Goal: Transaction & Acquisition: Purchase product/service

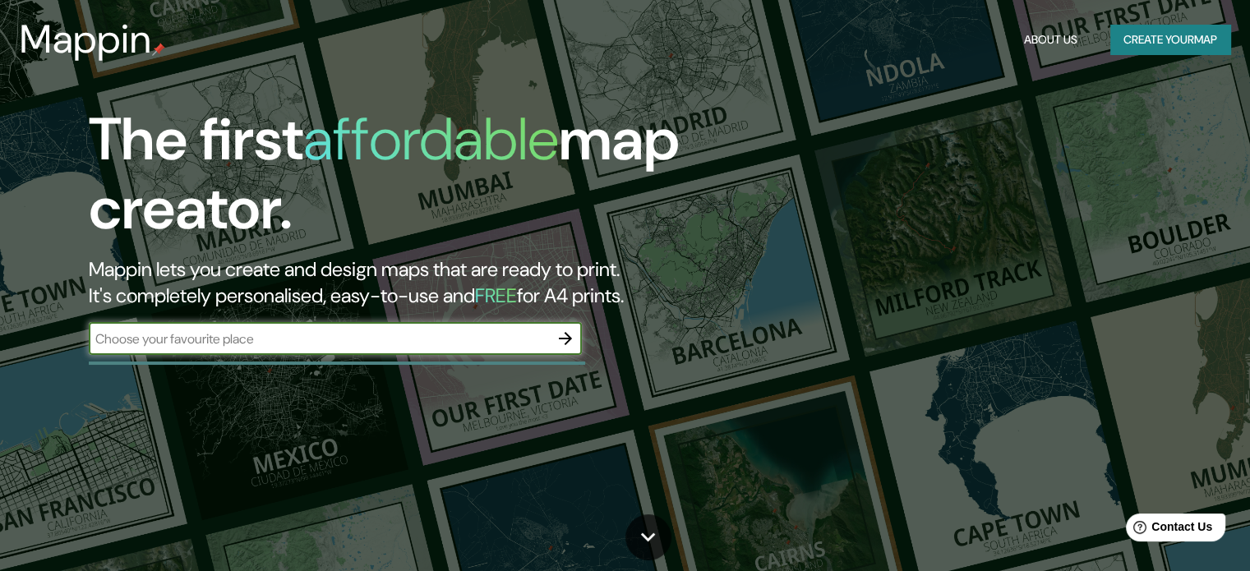
click at [327, 345] on input "text" at bounding box center [319, 339] width 460 height 19
paste input "36/27 Bình Giã"
type input "36/27 Bình Giã"
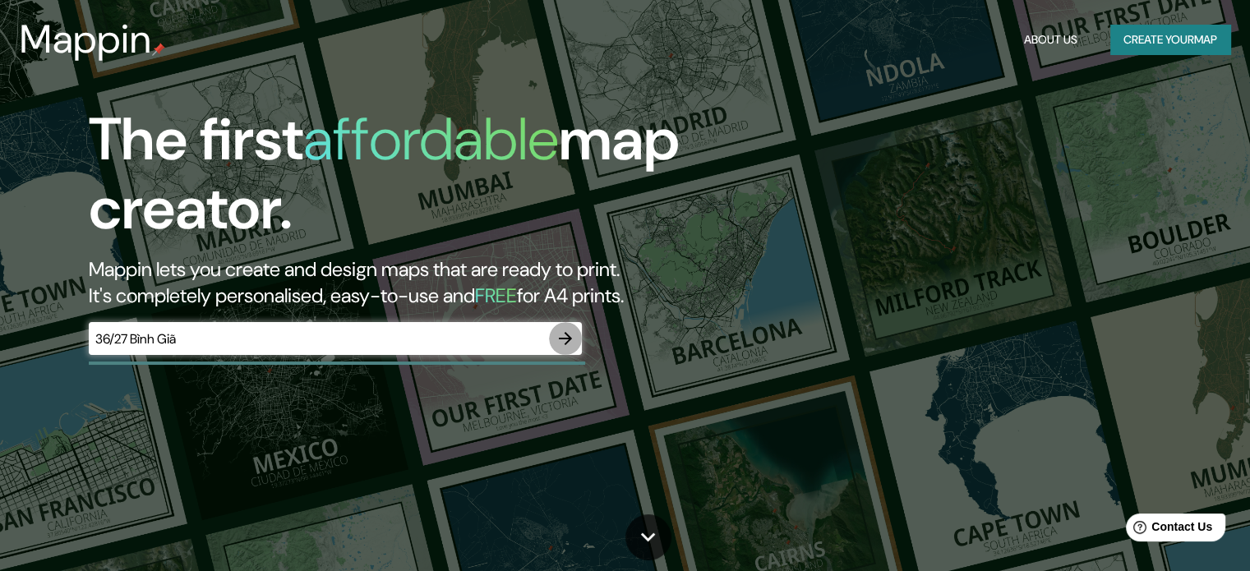
click at [562, 340] on icon "button" at bounding box center [565, 339] width 20 height 20
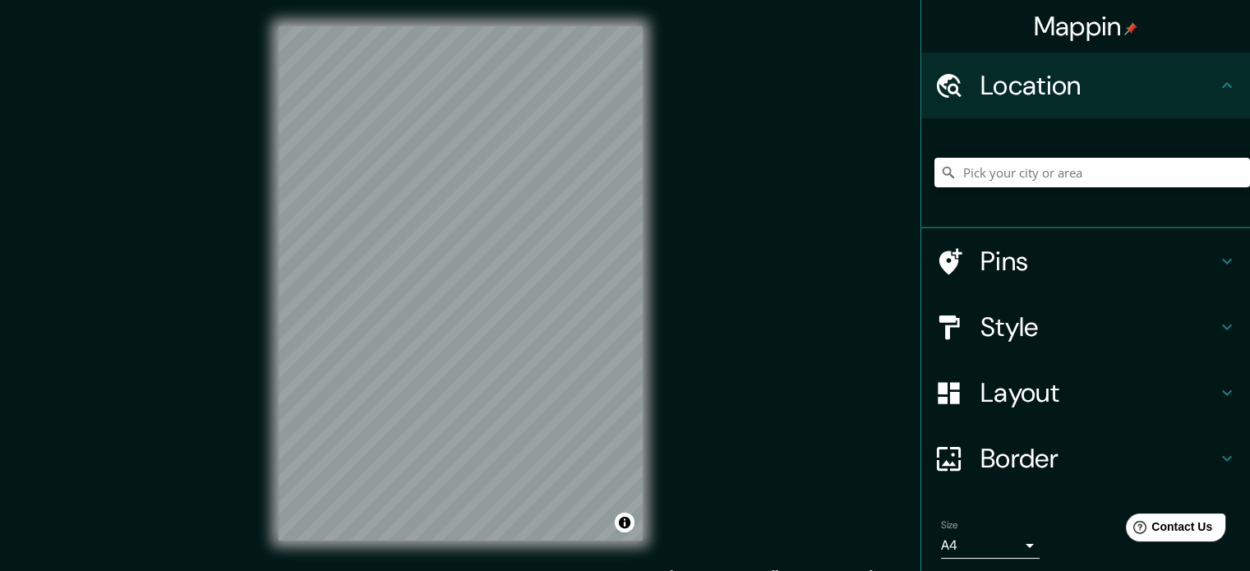
click at [1004, 173] on input "Pick your city or area" at bounding box center [1092, 173] width 316 height 30
paste input "[STREET_ADDRESS]"
type input "[GEOGRAPHIC_DATA], Phường 13, 72100, [GEOGRAPHIC_DATA], [GEOGRAPHIC_DATA], [GEO…"
click at [940, 172] on icon at bounding box center [948, 172] width 16 height 16
click at [943, 173] on icon at bounding box center [949, 173] width 12 height 12
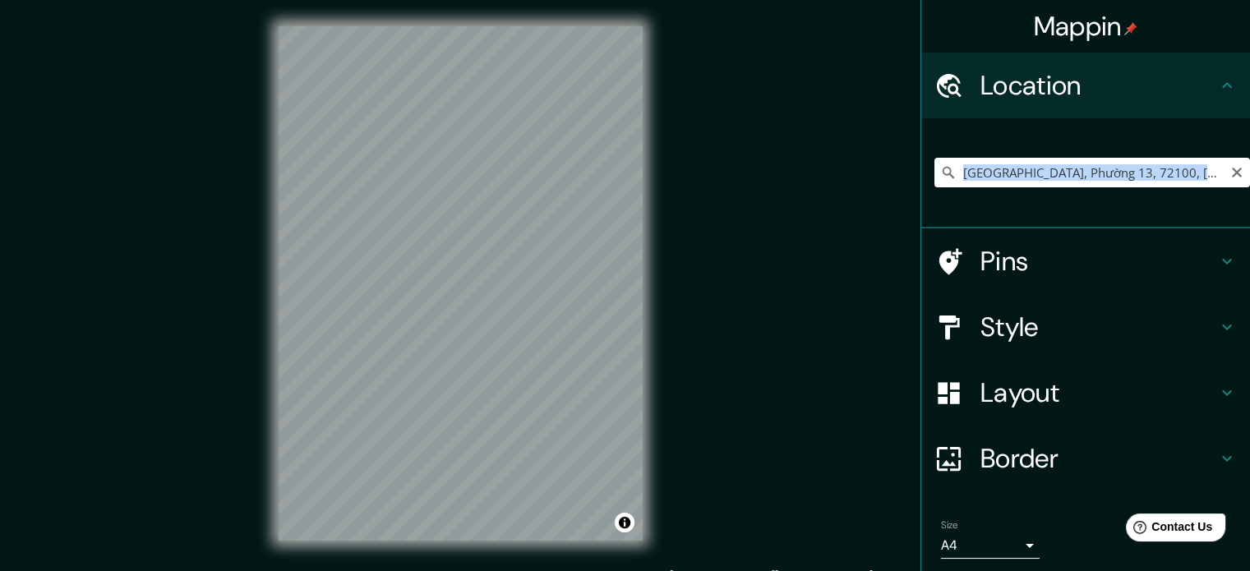
click at [943, 173] on icon at bounding box center [949, 173] width 12 height 12
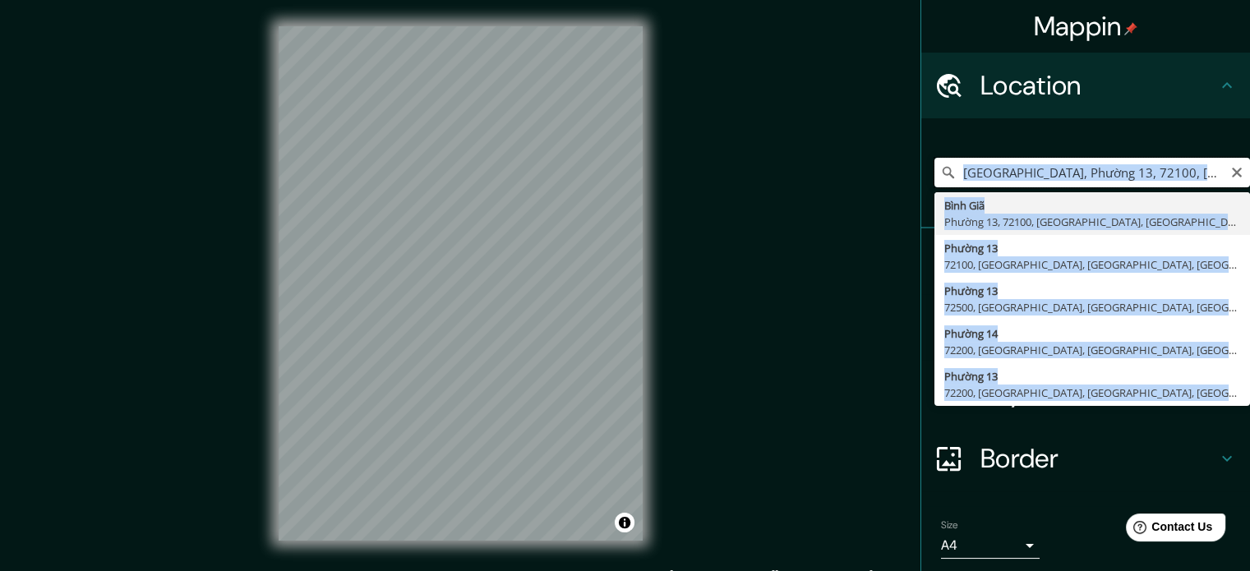
click at [947, 180] on input "[GEOGRAPHIC_DATA], Phường 13, 72100, [GEOGRAPHIC_DATA], [GEOGRAPHIC_DATA], [GEO…" at bounding box center [1092, 173] width 316 height 30
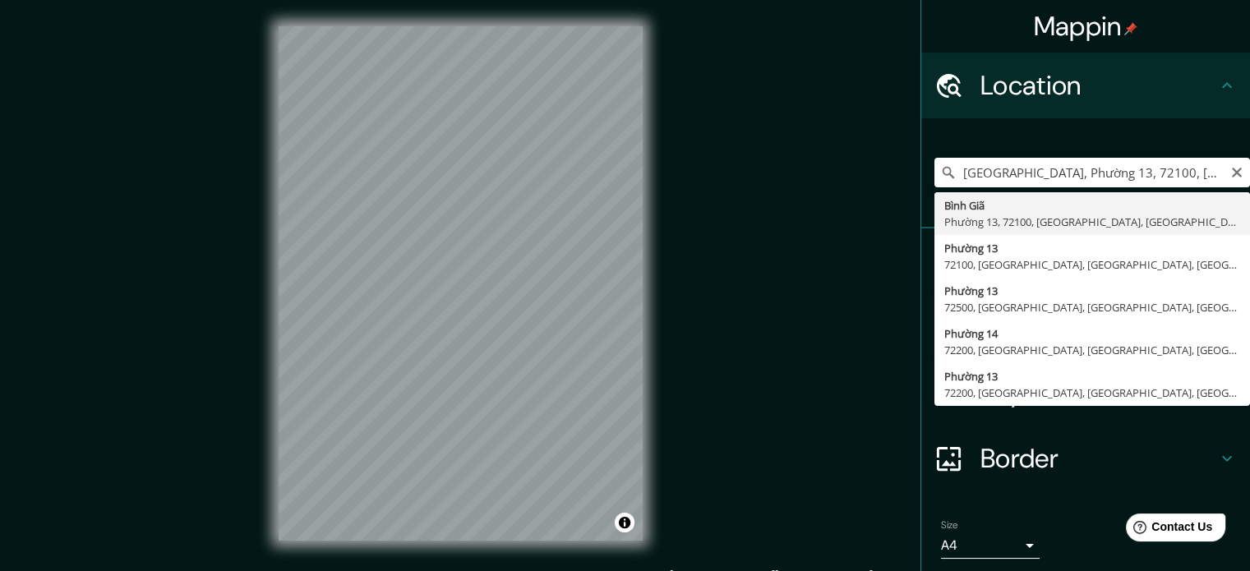
click at [940, 177] on icon at bounding box center [948, 172] width 16 height 16
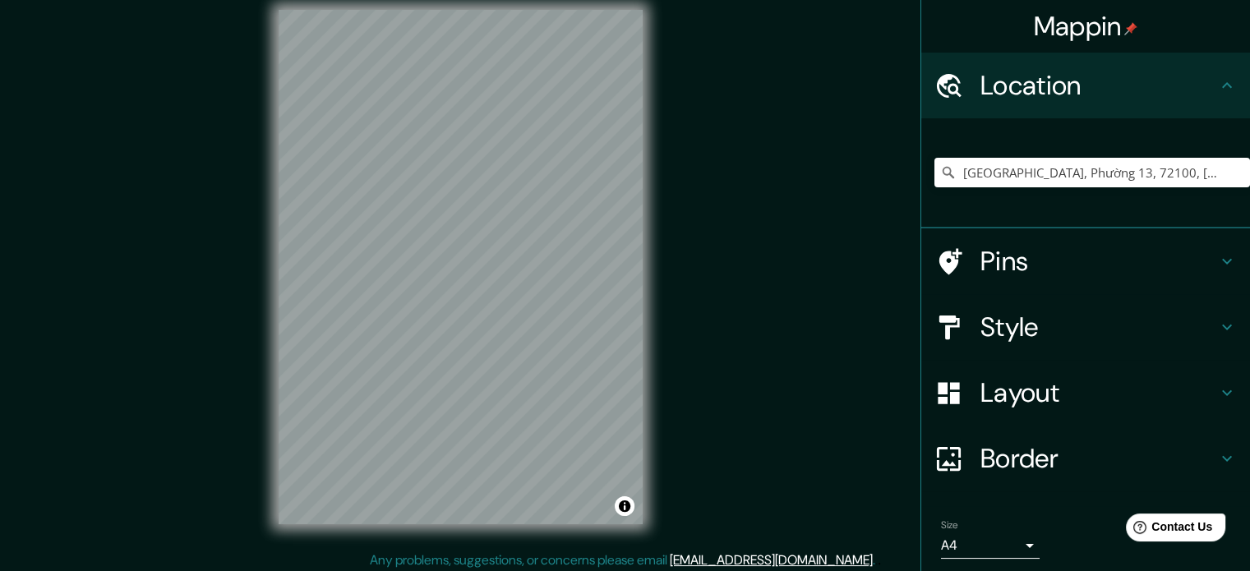
scroll to position [21, 0]
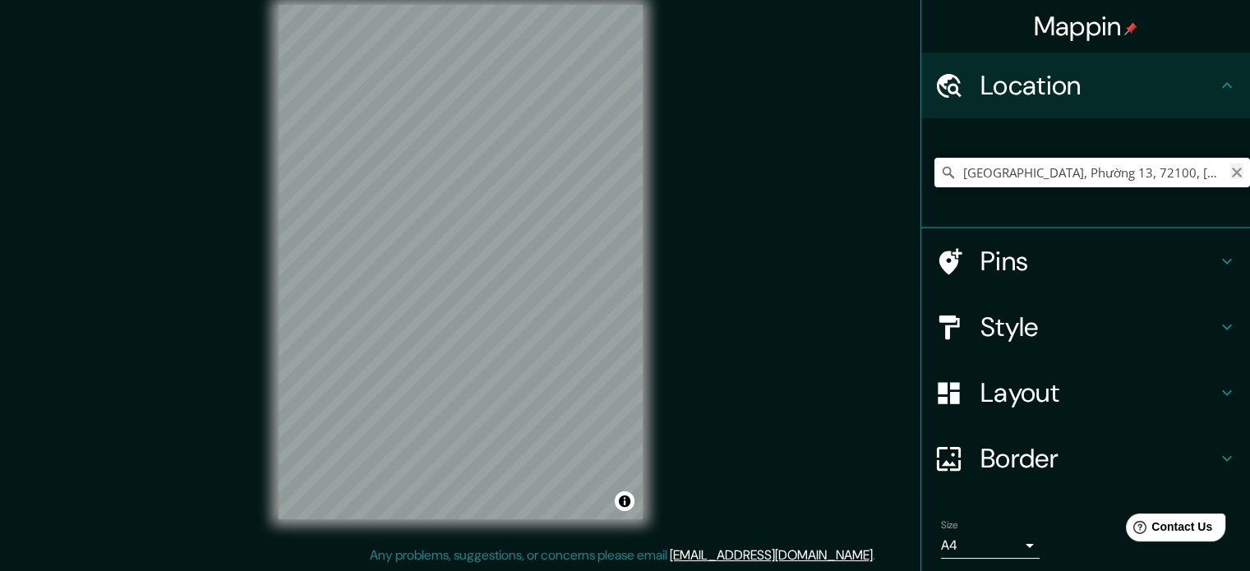
click at [1230, 170] on icon "Clear" at bounding box center [1236, 172] width 13 height 13
click at [1091, 176] on input "Pick your city or area" at bounding box center [1092, 173] width 316 height 30
paste input "[STREET_ADDRESS]"
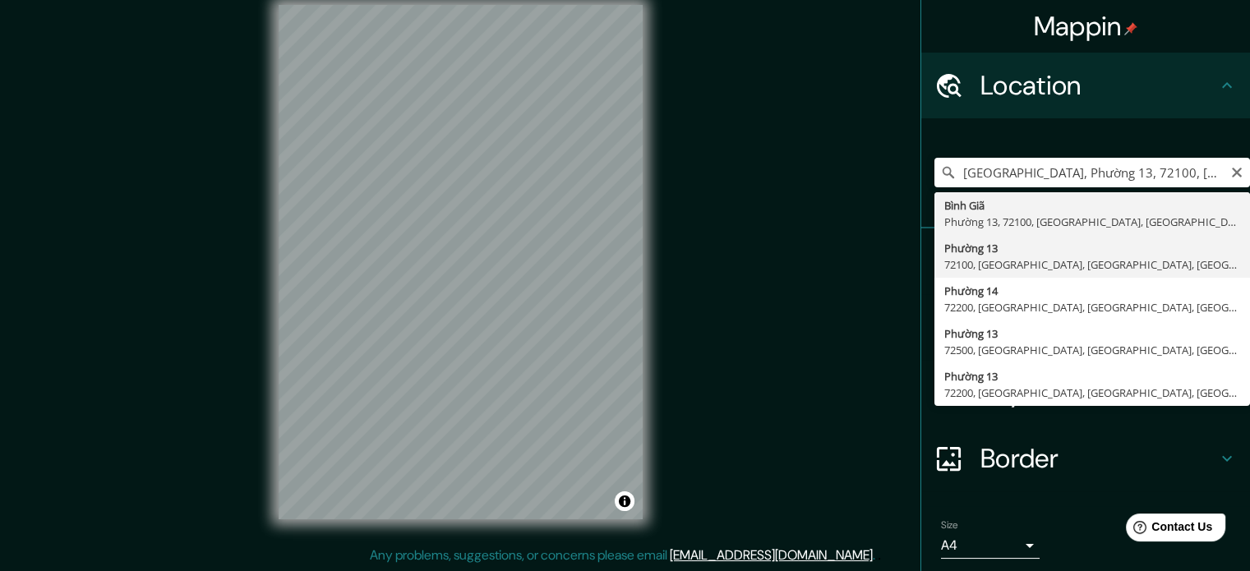
type input "Phường 13, 72100, [GEOGRAPHIC_DATA], [GEOGRAPHIC_DATA], [GEOGRAPHIC_DATA]"
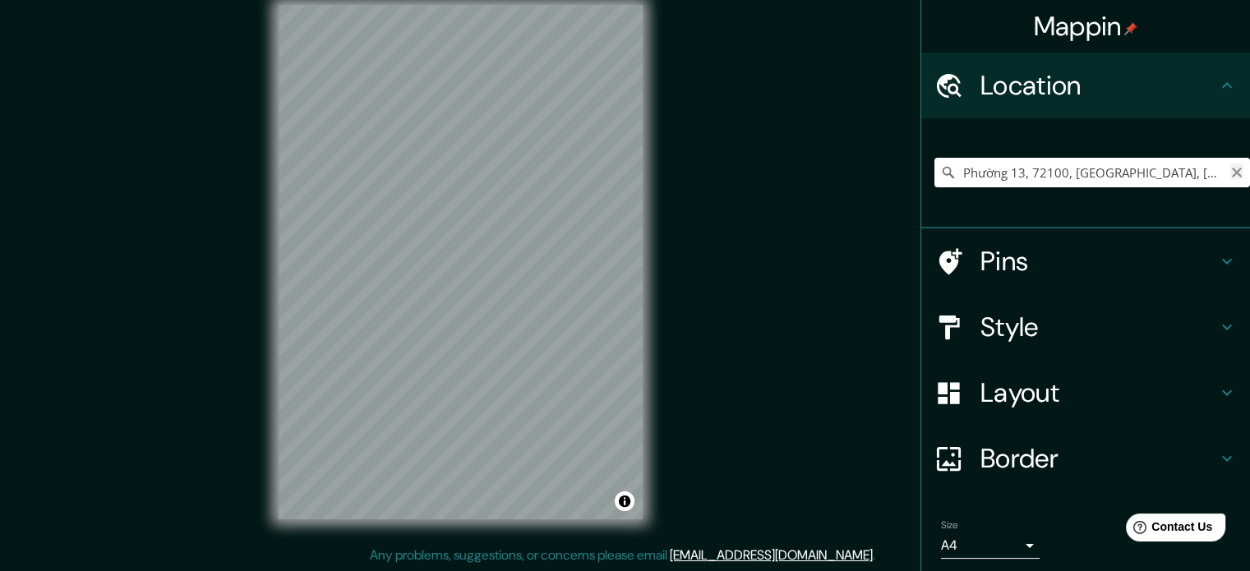
click at [1232, 170] on icon "Clear" at bounding box center [1237, 173] width 10 height 10
click at [1027, 175] on input "Pick your city or area" at bounding box center [1092, 173] width 316 height 30
paste input "[STREET_ADDRESS]"
type input "[GEOGRAPHIC_DATA], Phường 13, 72100, [GEOGRAPHIC_DATA], [GEOGRAPHIC_DATA], [GEO…"
click at [940, 177] on icon at bounding box center [948, 172] width 16 height 16
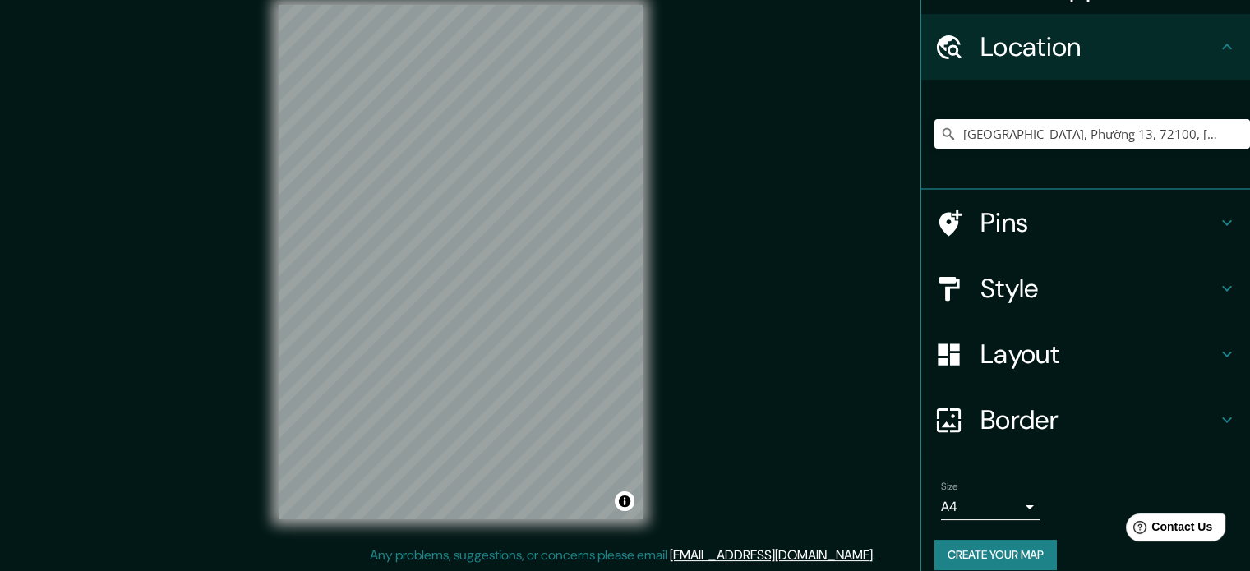
scroll to position [56, 0]
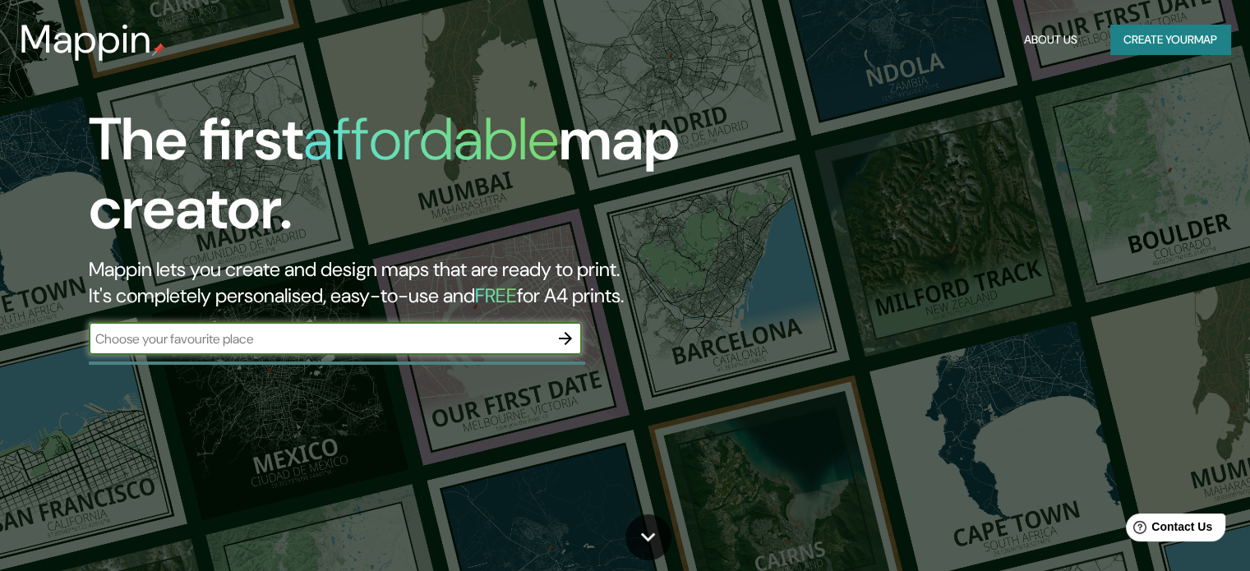
click at [217, 339] on input "text" at bounding box center [319, 339] width 460 height 19
type input "[STREET_ADDRESS]"
click at [568, 339] on icon "button" at bounding box center [565, 338] width 13 height 13
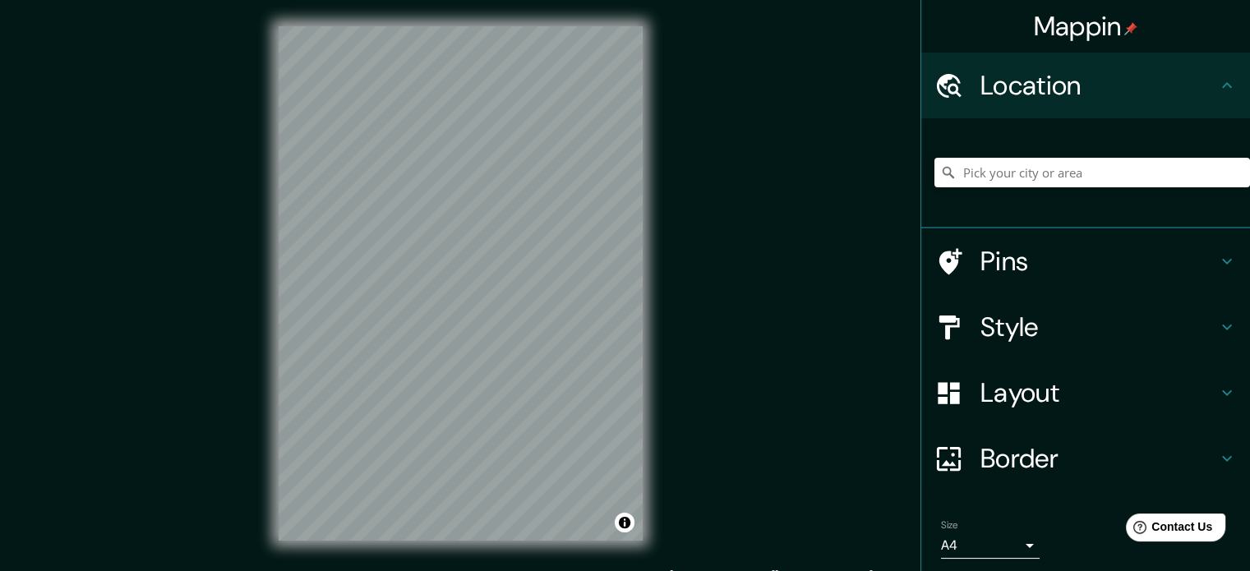
click at [940, 170] on icon at bounding box center [948, 172] width 16 height 16
click at [1222, 83] on icon at bounding box center [1227, 86] width 20 height 20
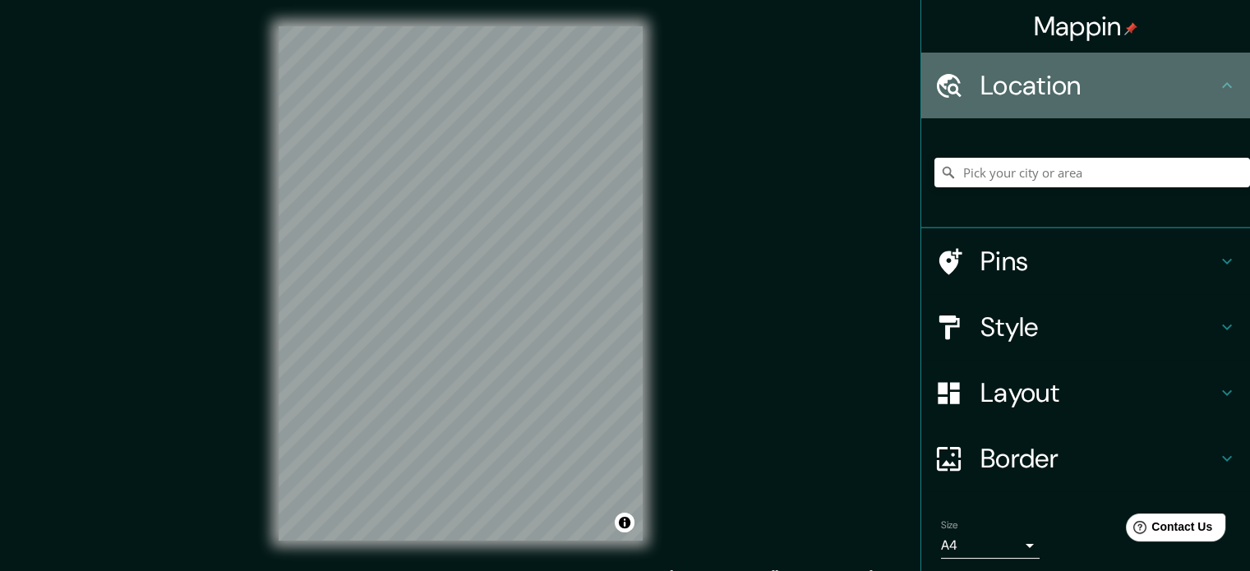
drag, startPoint x: 1222, startPoint y: 83, endPoint x: 1213, endPoint y: 83, distance: 9.0
click at [1221, 83] on icon at bounding box center [1227, 86] width 20 height 20
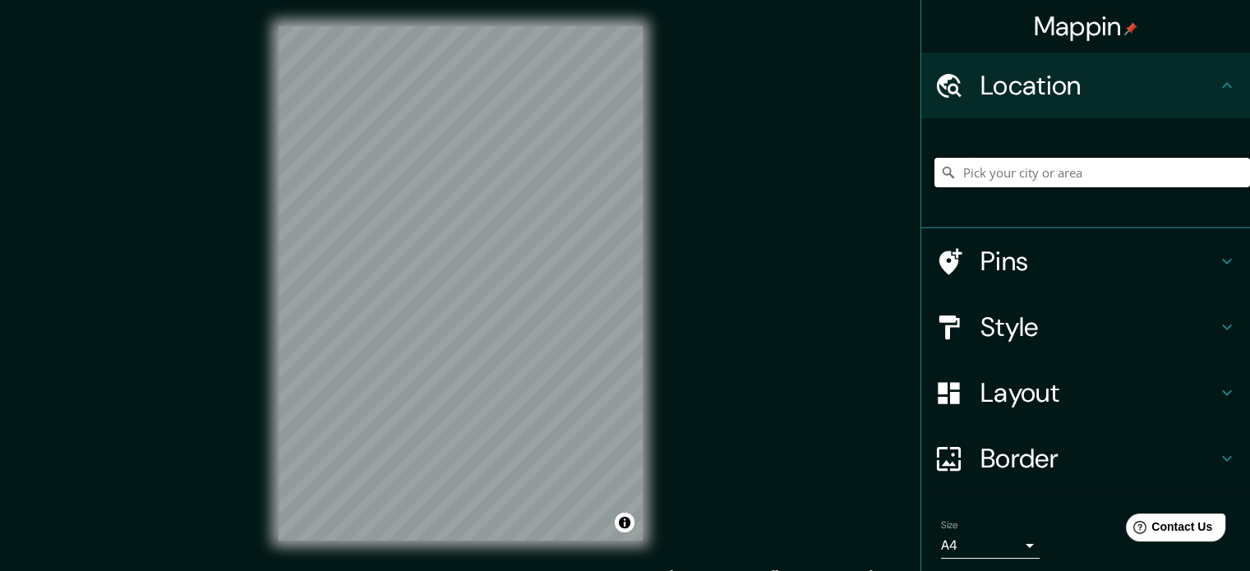
click at [1068, 163] on input "Pick your city or area" at bounding box center [1092, 173] width 316 height 30
paste input "[STREET_ADDRESS]"
type input "[GEOGRAPHIC_DATA], Phường 13, 72100, [GEOGRAPHIC_DATA], [GEOGRAPHIC_DATA], [GEO…"
